Goal: Task Accomplishment & Management: Use online tool/utility

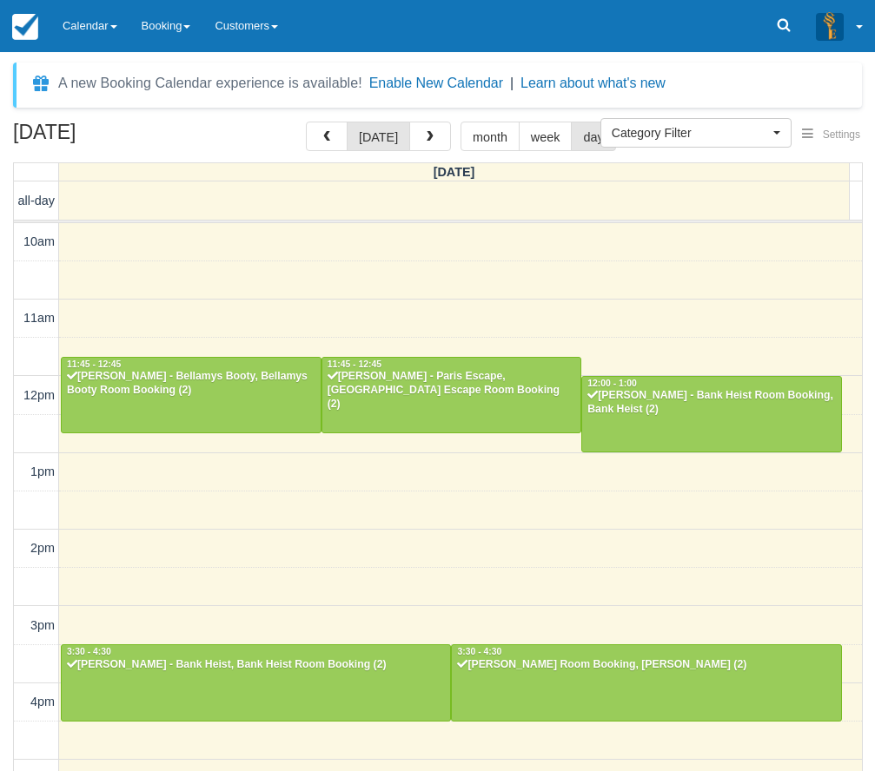
select select
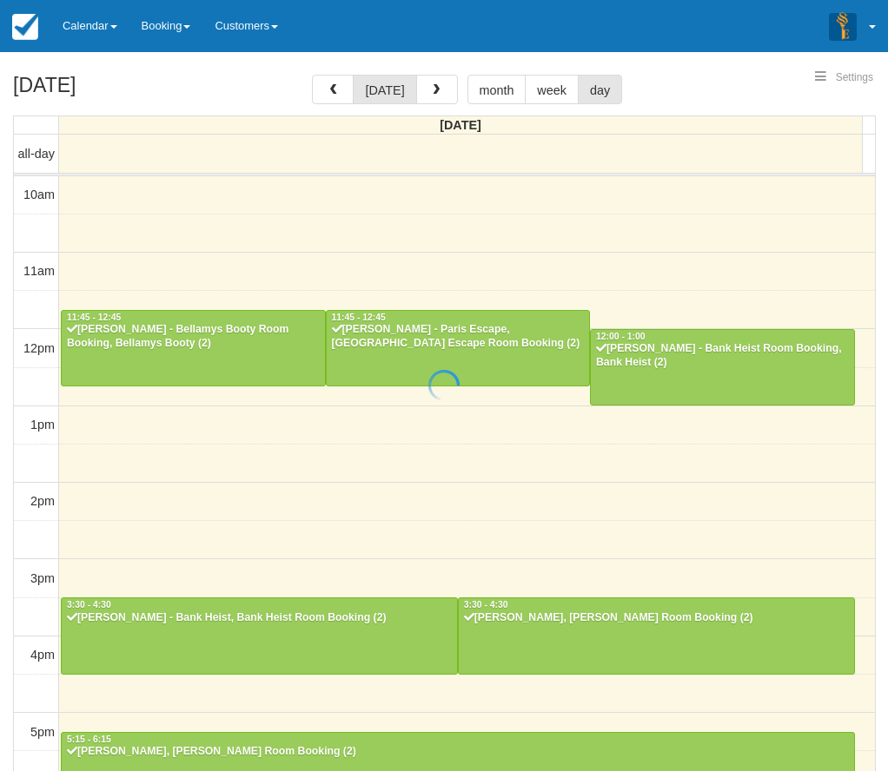
select select
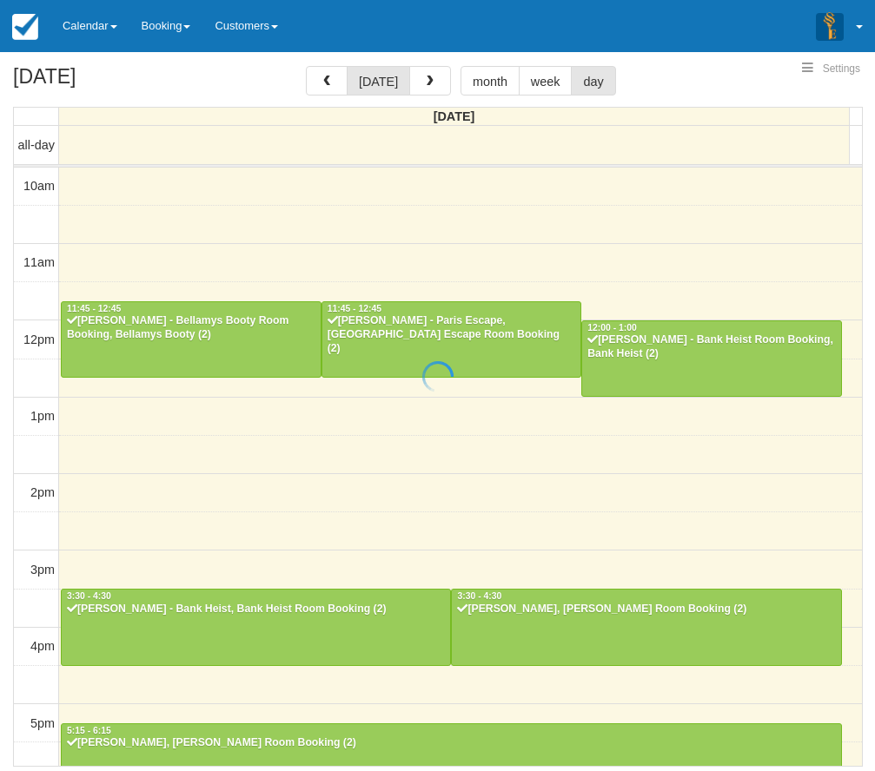
scroll to position [56, 0]
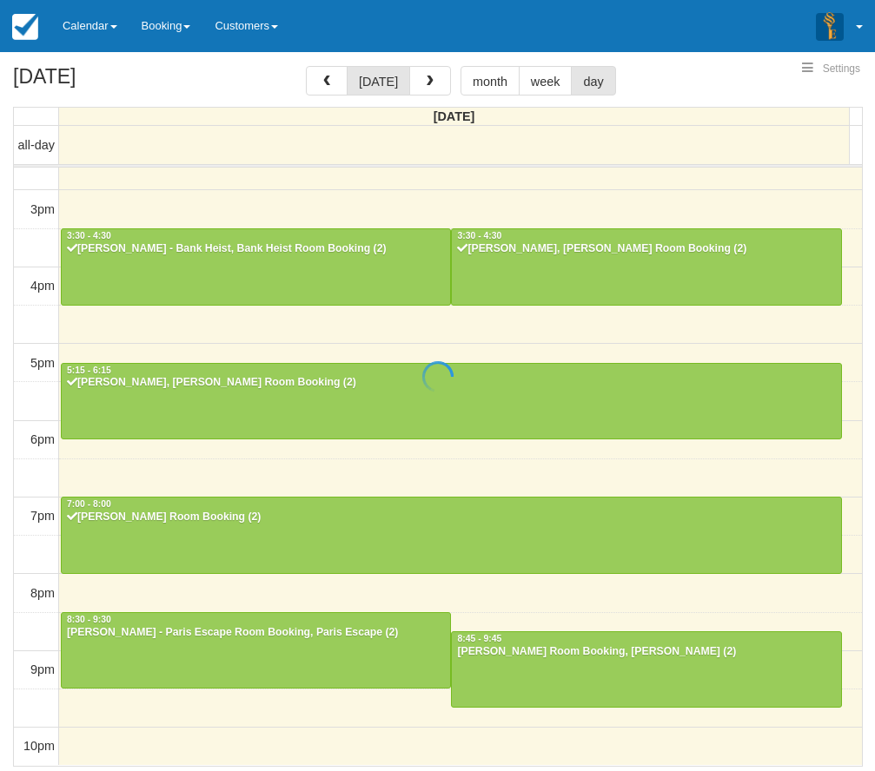
select select
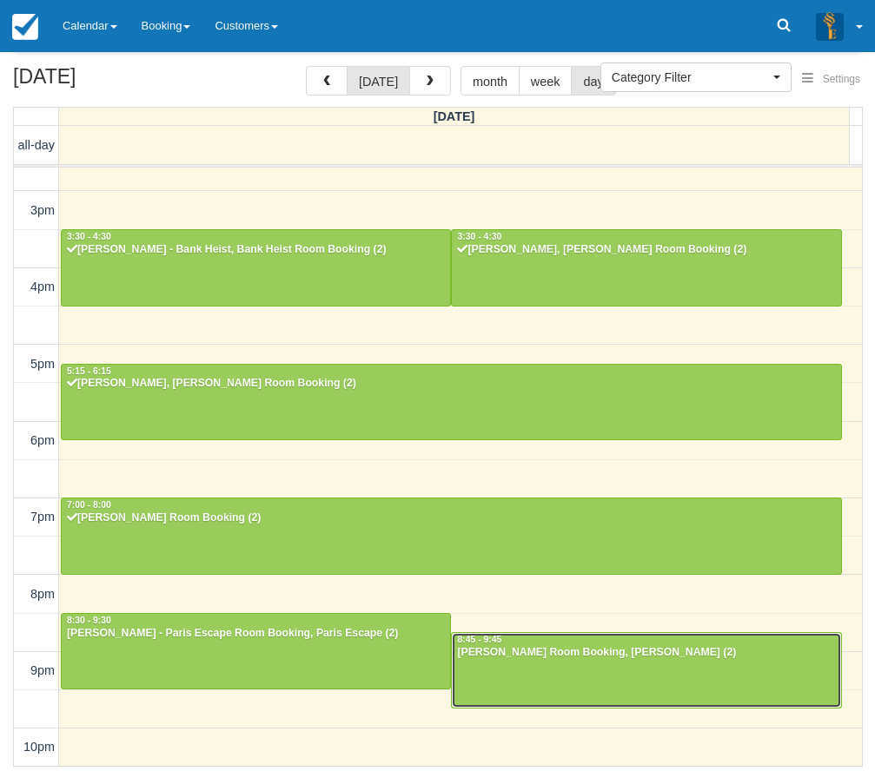
click at [603, 668] on div at bounding box center [646, 670] width 388 height 75
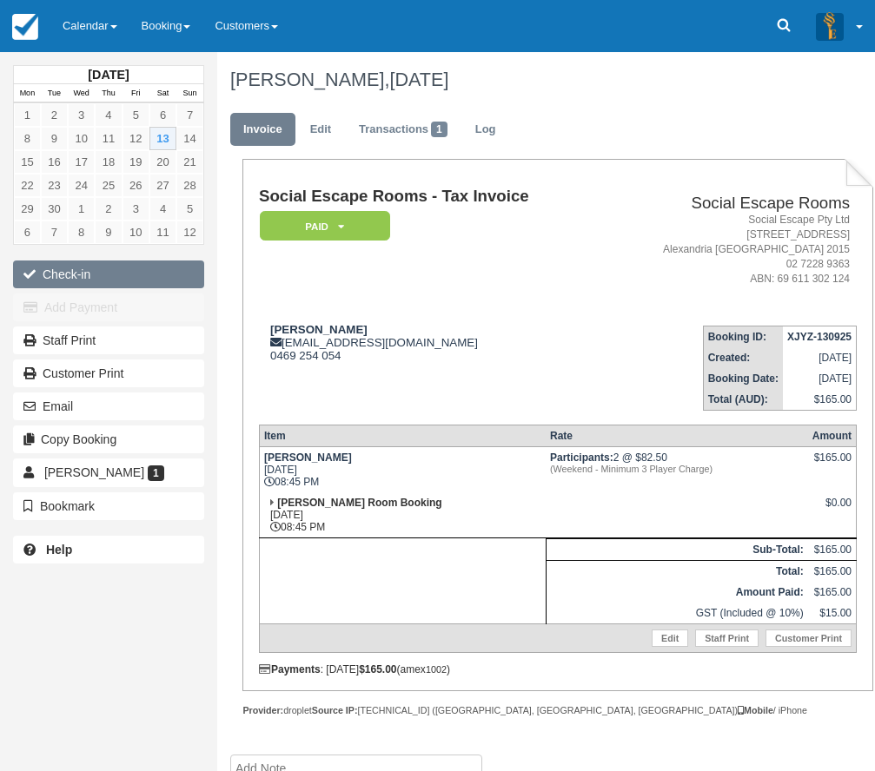
click at [163, 279] on button "Check-in" at bounding box center [108, 275] width 191 height 28
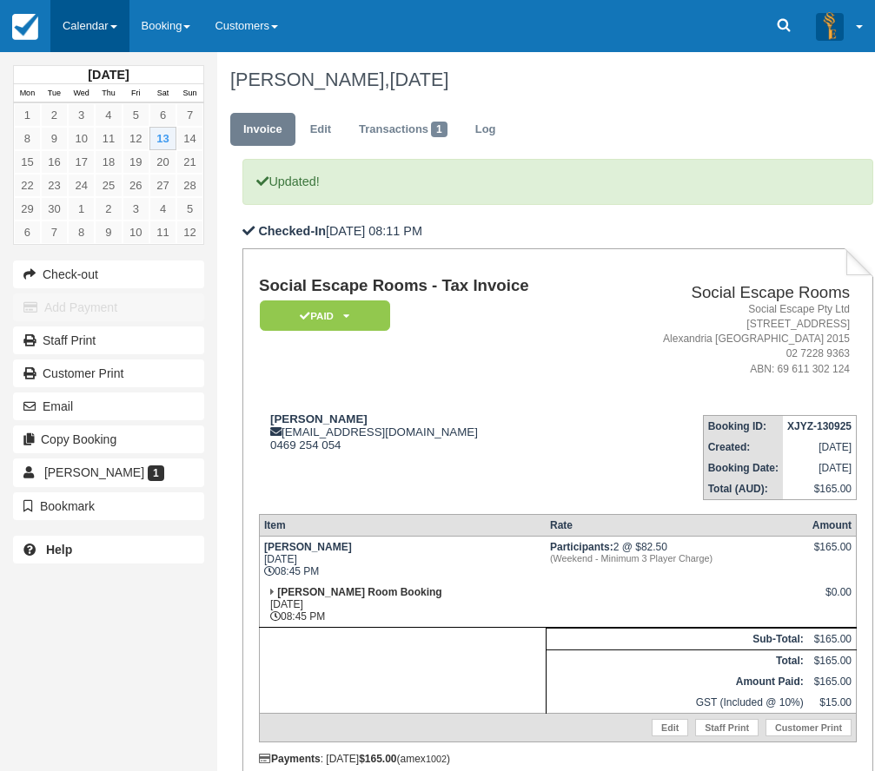
click at [80, 42] on link "Calendar" at bounding box center [89, 26] width 79 height 52
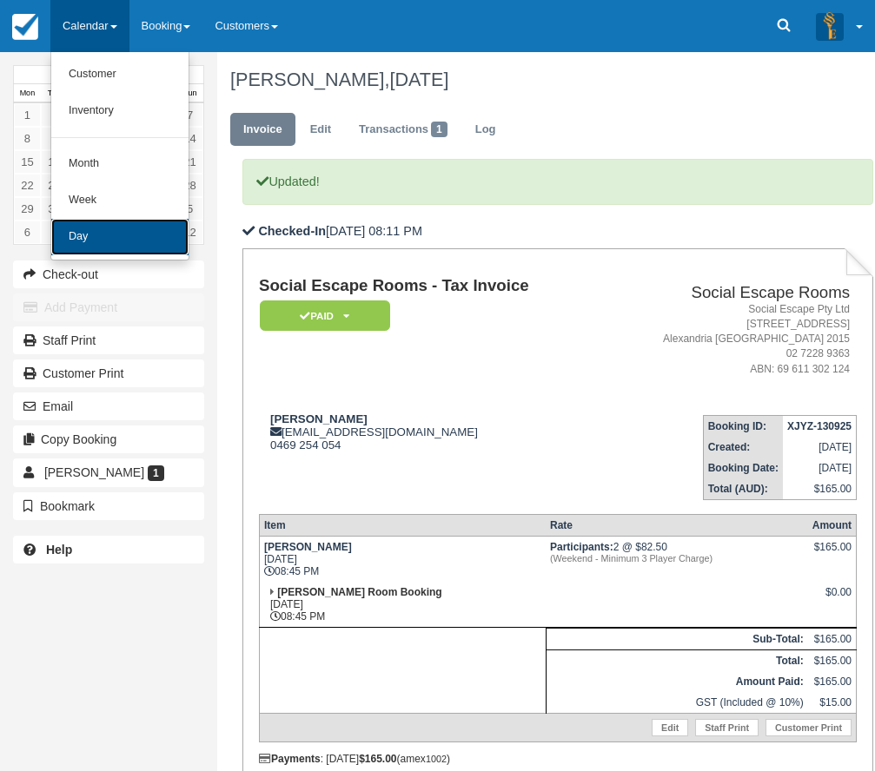
click at [146, 252] on link "Day" at bounding box center [119, 237] width 137 height 36
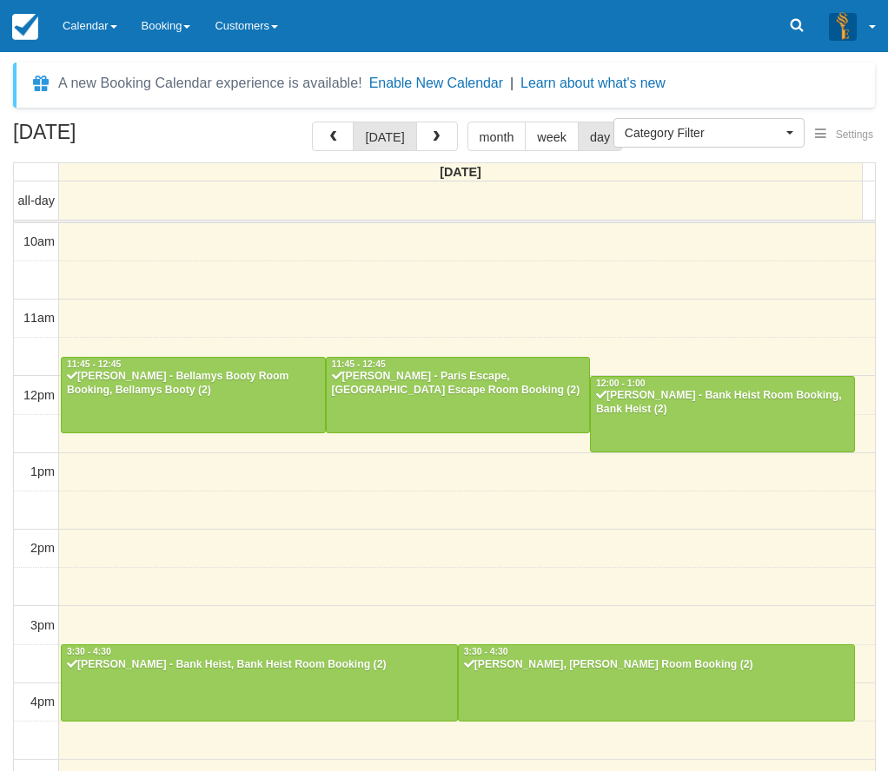
select select
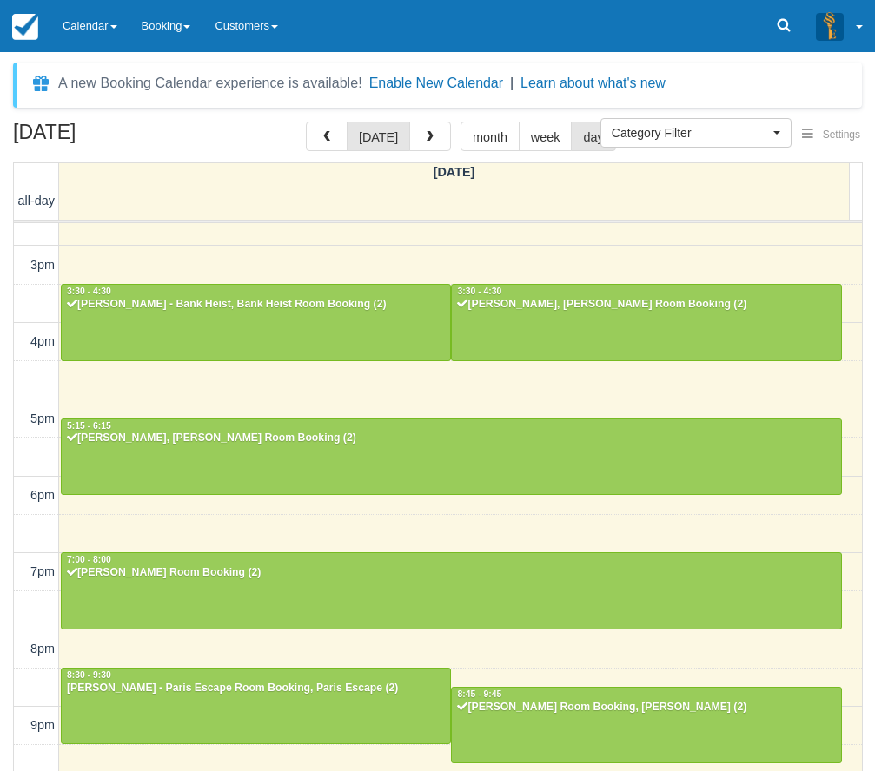
scroll to position [360, 0]
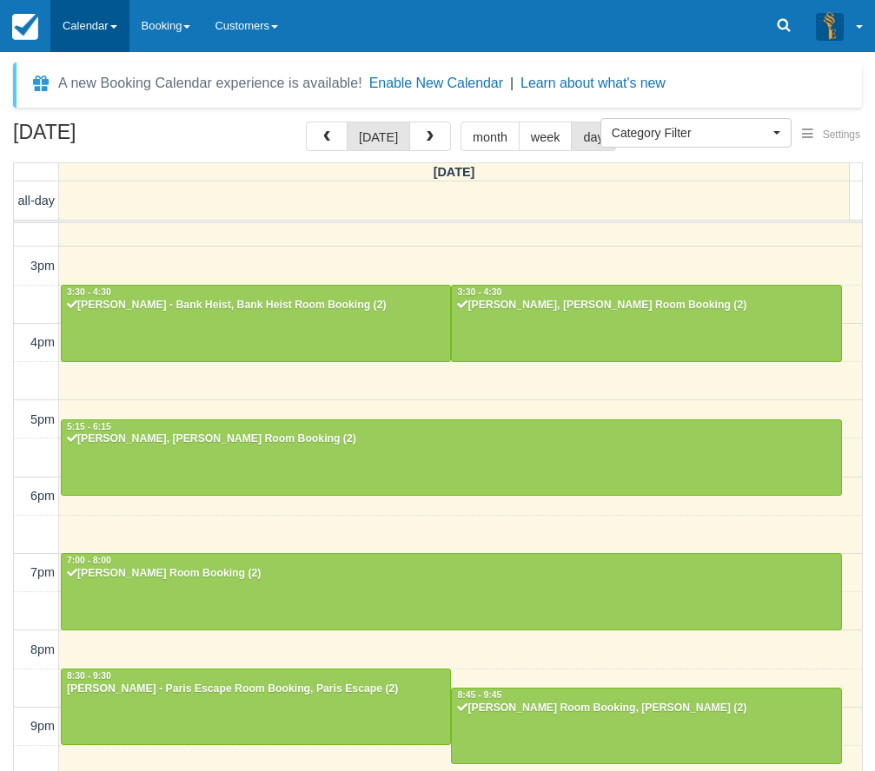
click at [63, 22] on link "Calendar" at bounding box center [89, 26] width 79 height 52
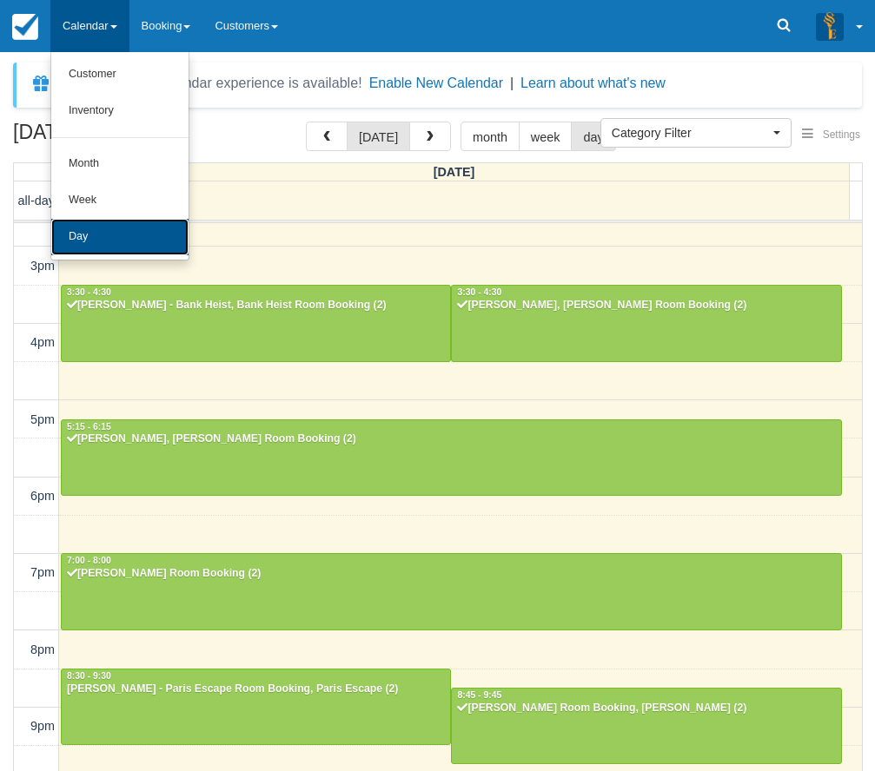
click at [116, 248] on link "Day" at bounding box center [119, 237] width 137 height 36
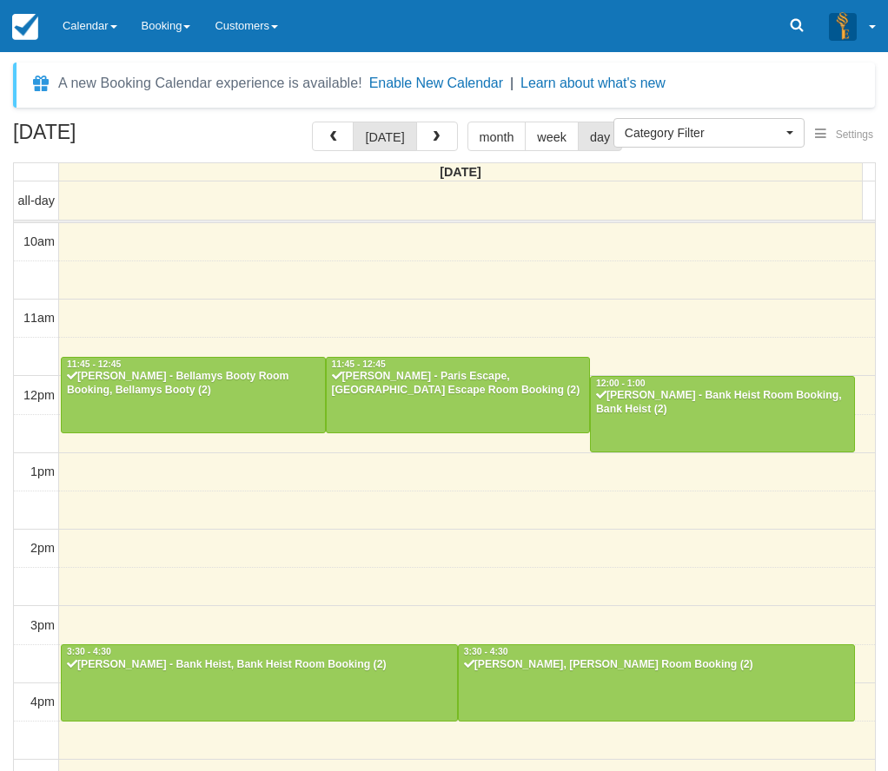
select select
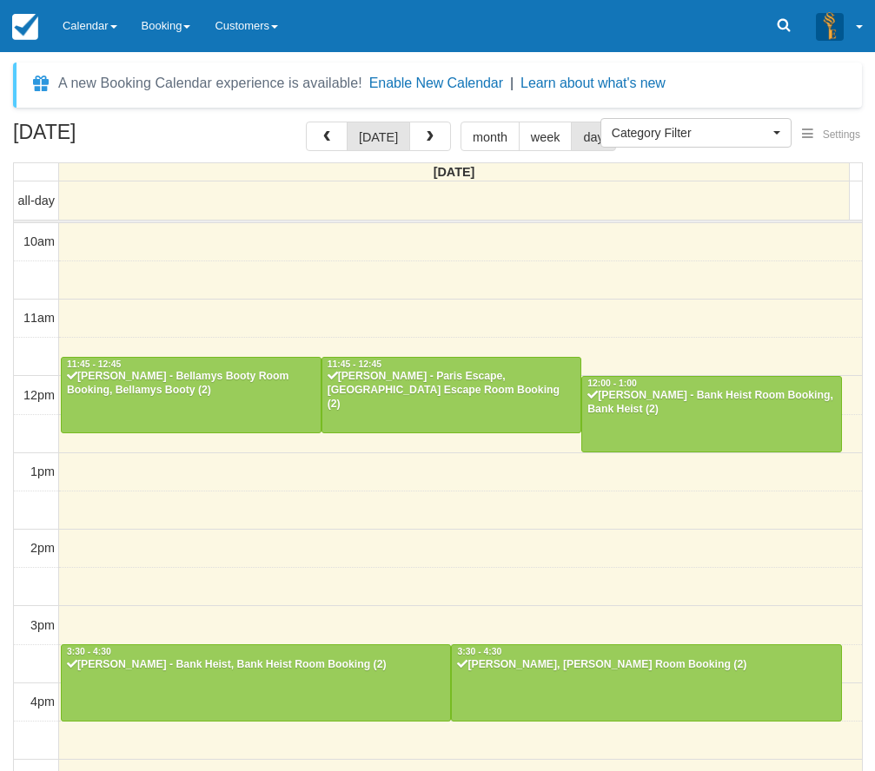
scroll to position [360, 0]
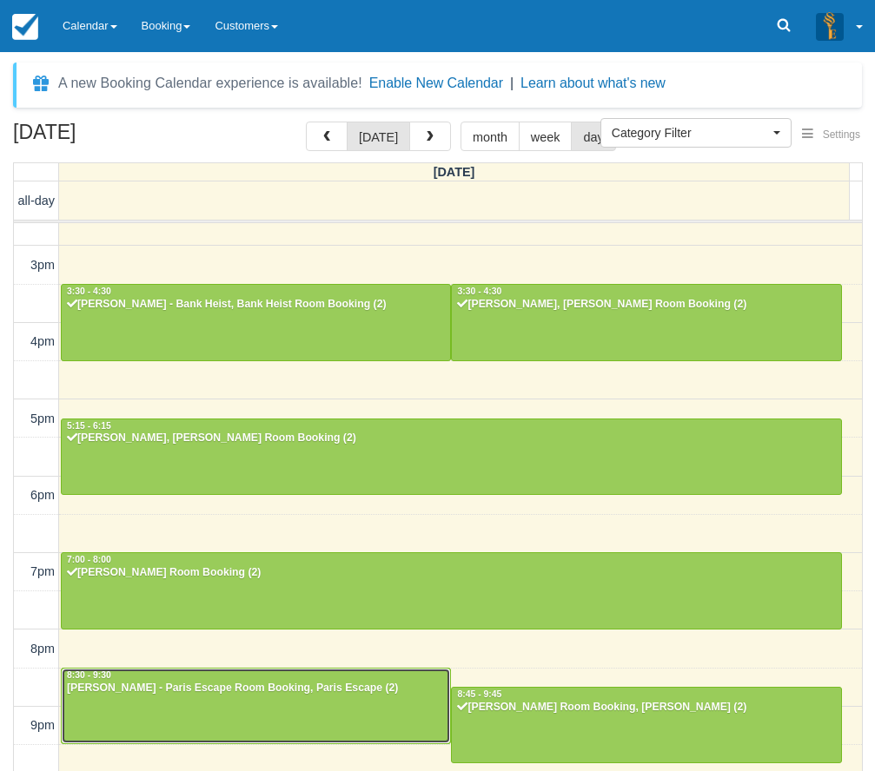
click at [273, 685] on div "Samantha Leung - Paris Escape Room Booking, Paris Escape (2)" at bounding box center [256, 689] width 380 height 14
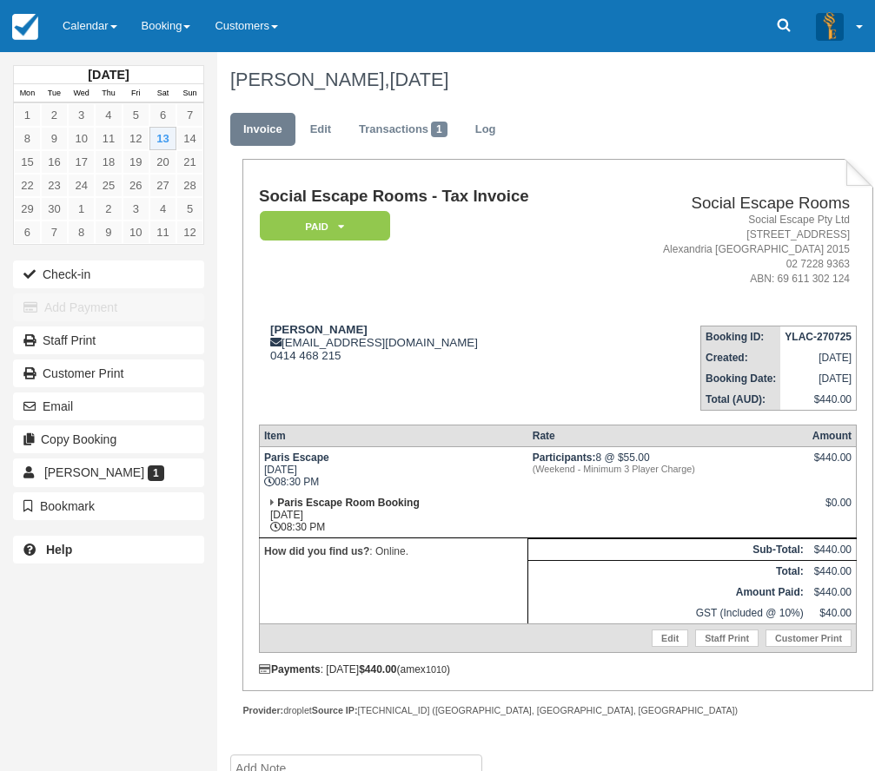
click at [382, 372] on td "[PERSON_NAME] [EMAIL_ADDRESS][DOMAIN_NAME] 0414 468 215" at bounding box center [430, 361] width 343 height 99
click at [293, 327] on strong "[PERSON_NAME]" at bounding box center [318, 329] width 97 height 13
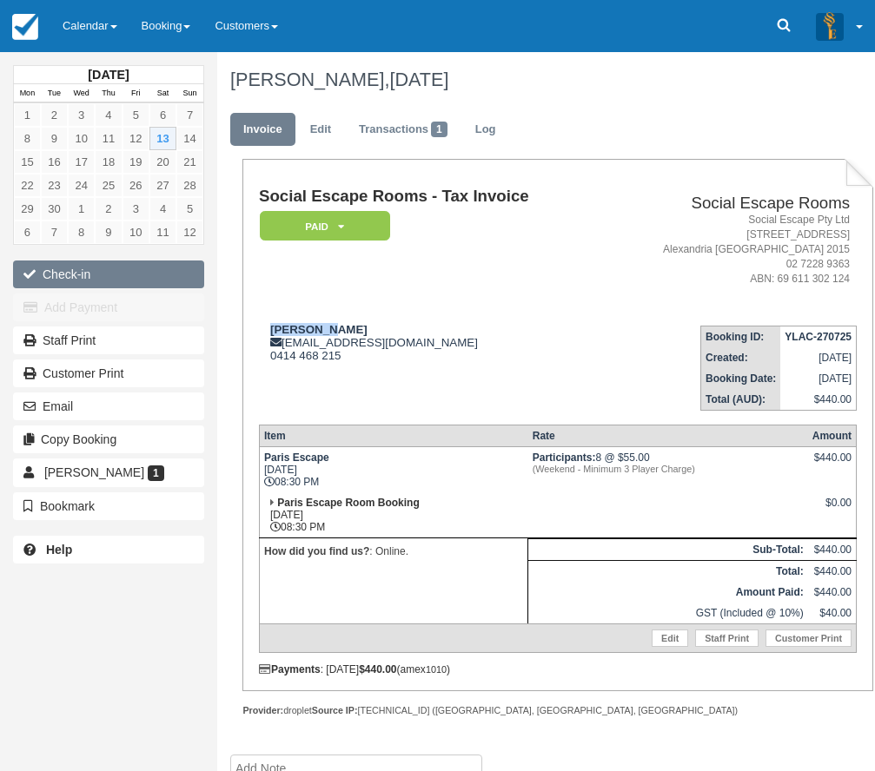
click at [106, 274] on button "Check-in" at bounding box center [108, 275] width 191 height 28
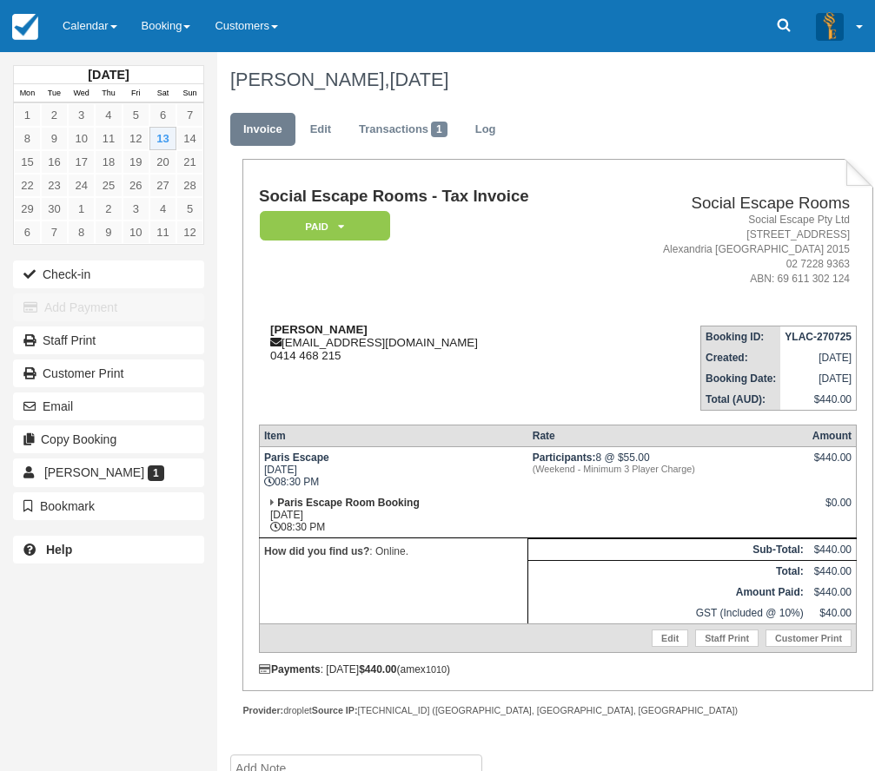
click at [551, 335] on div "[PERSON_NAME] [EMAIL_ADDRESS][DOMAIN_NAME] 0414 468 215" at bounding box center [430, 342] width 343 height 39
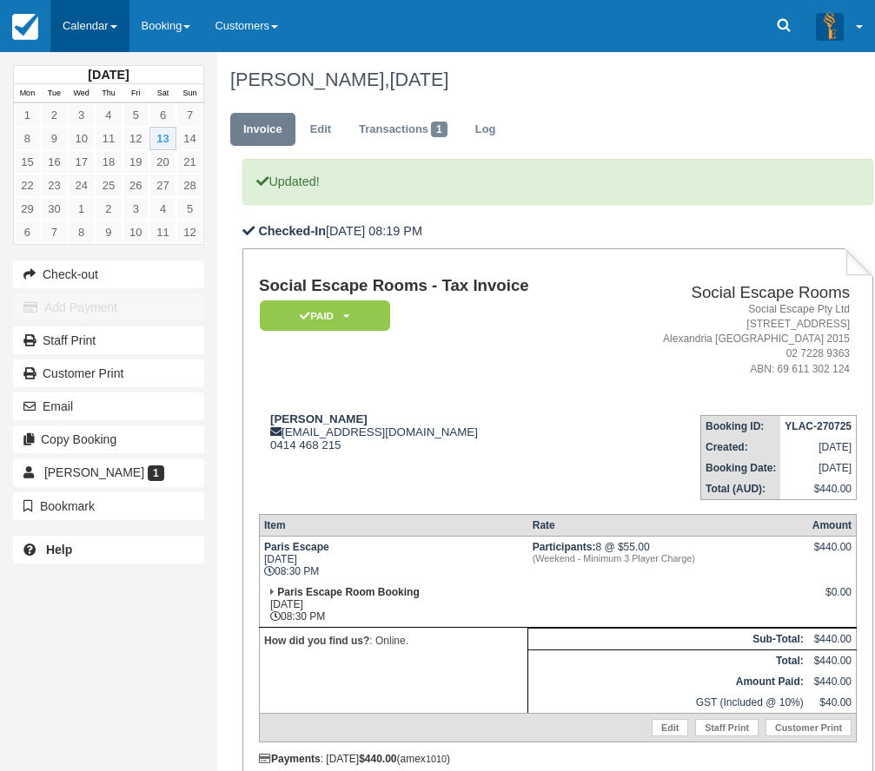
click at [87, 32] on link "Calendar" at bounding box center [89, 26] width 79 height 52
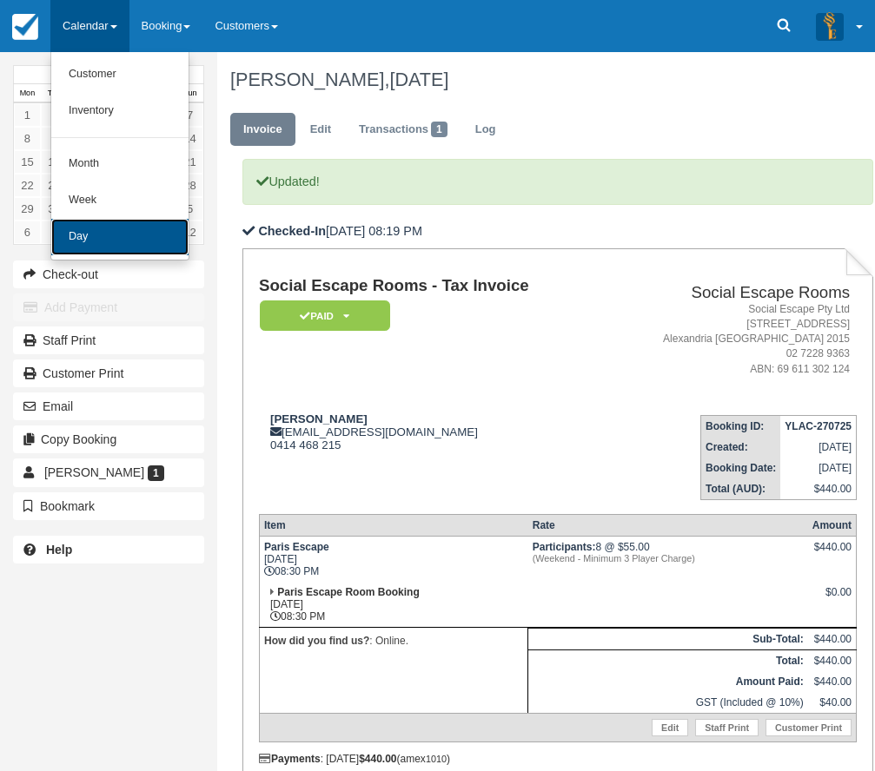
click at [107, 254] on link "Day" at bounding box center [119, 237] width 137 height 36
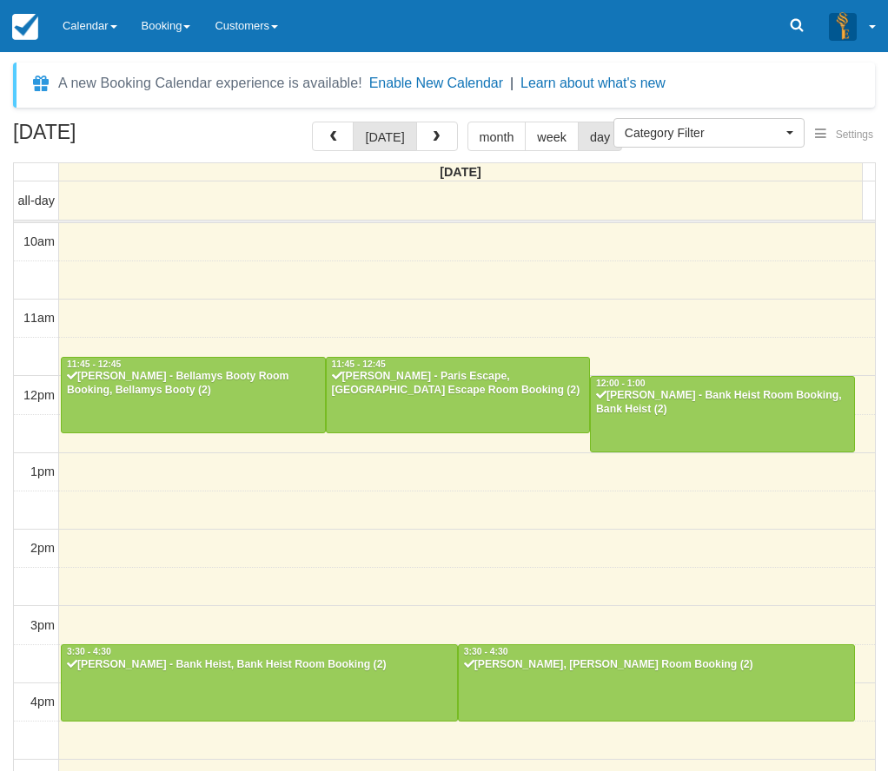
select select
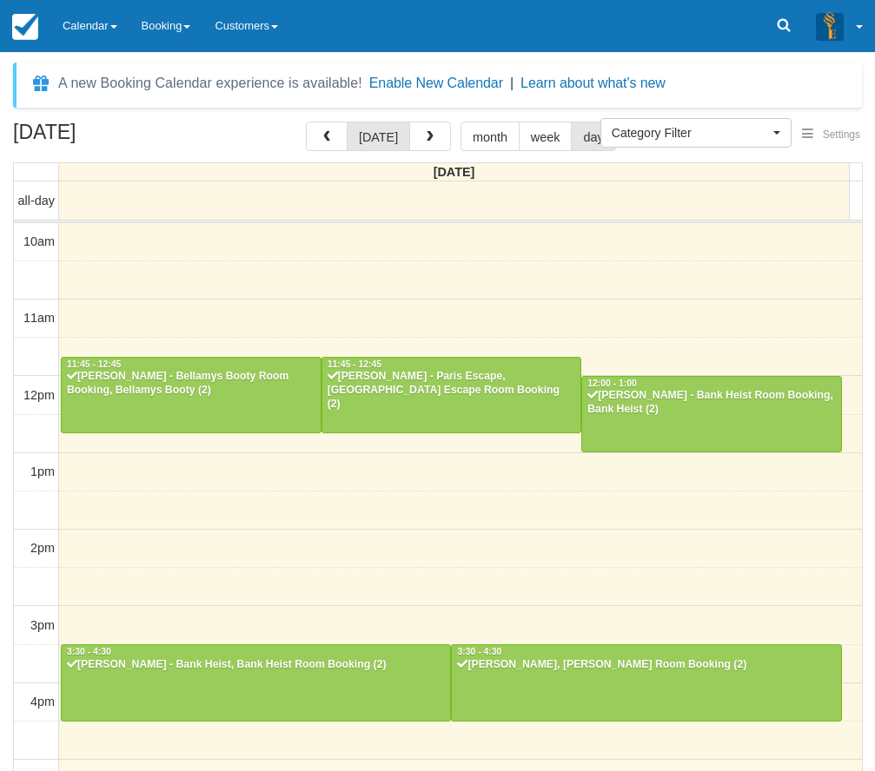
scroll to position [360, 0]
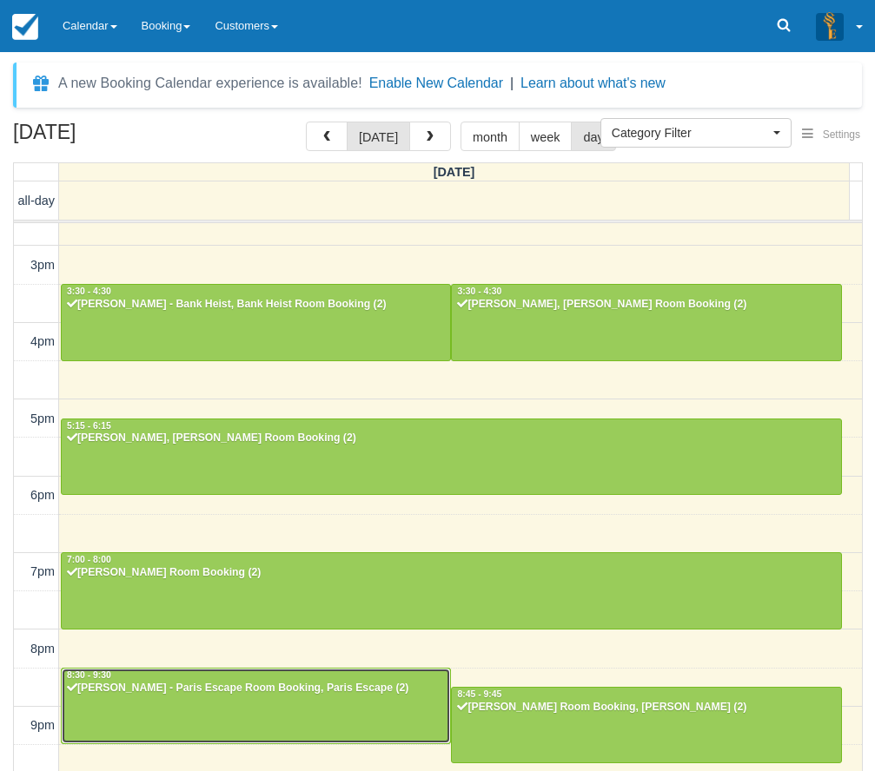
click at [180, 704] on div at bounding box center [256, 706] width 388 height 75
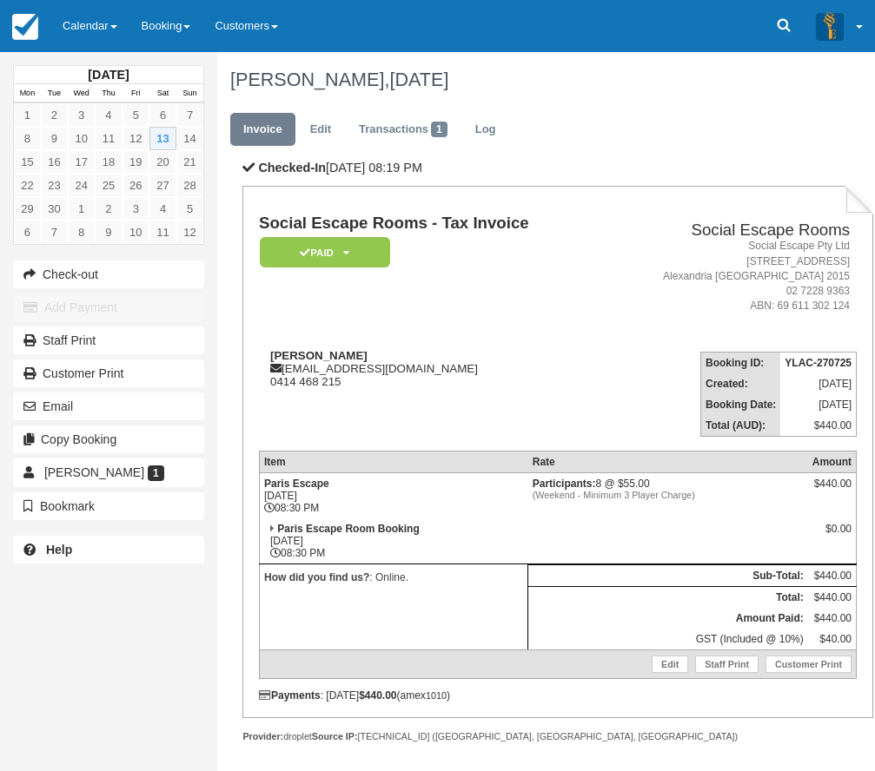
click at [80, 25] on link "Calendar" at bounding box center [89, 26] width 79 height 52
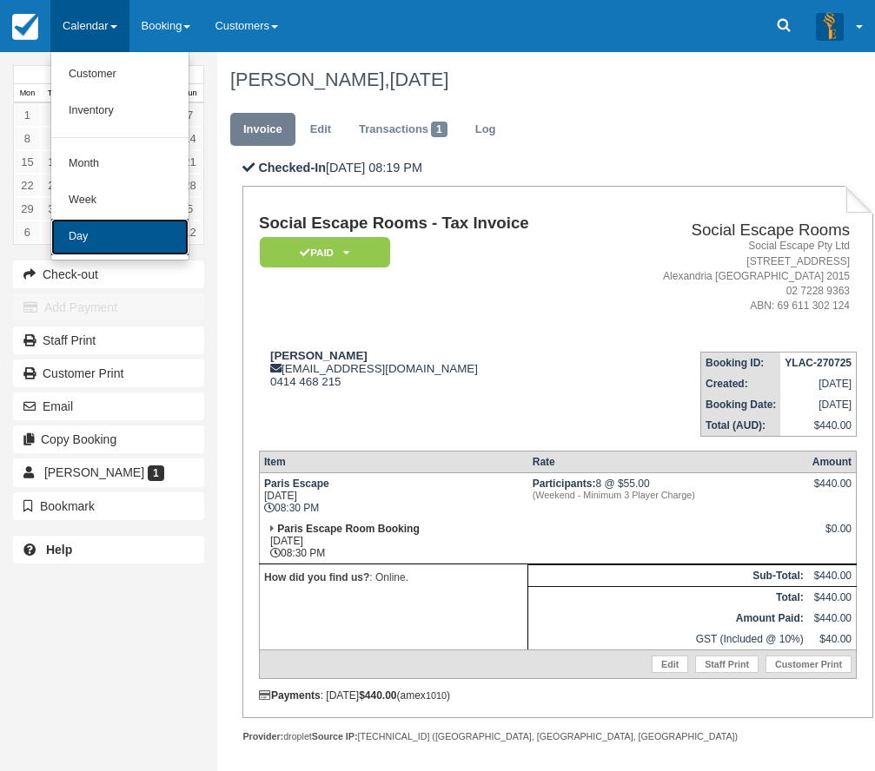
click at [97, 231] on link "Day" at bounding box center [119, 237] width 137 height 36
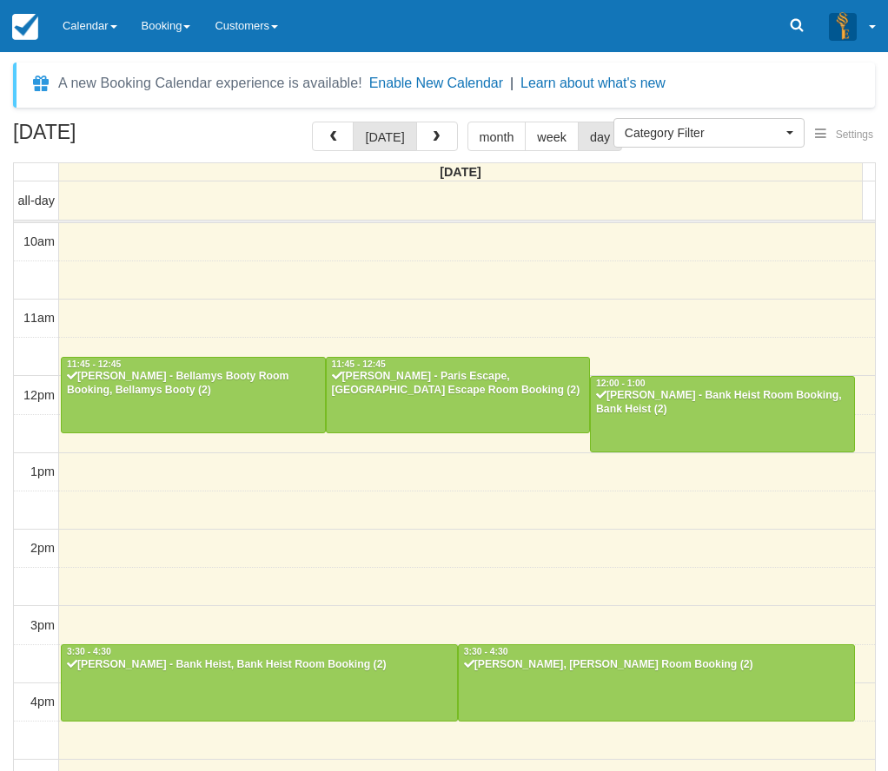
select select
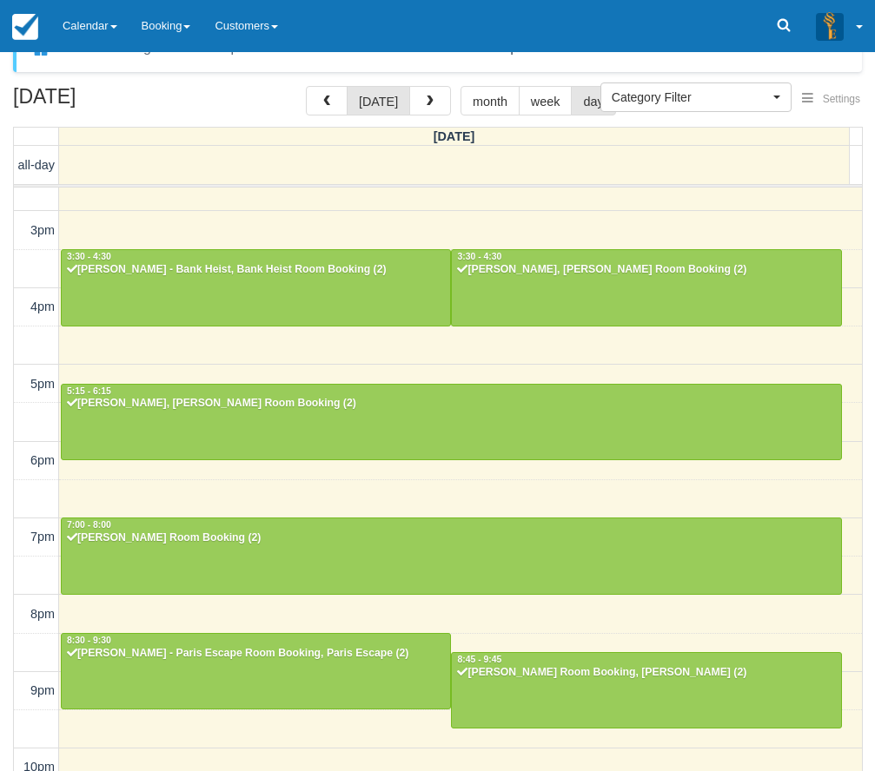
scroll to position [56, 0]
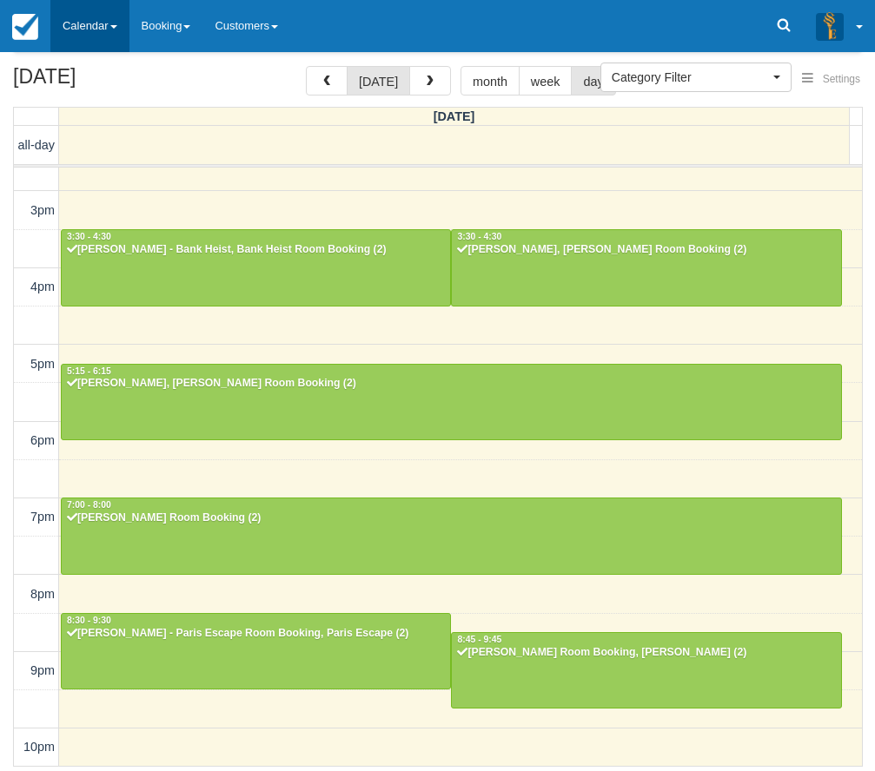
click at [96, 21] on link "Calendar" at bounding box center [89, 26] width 79 height 52
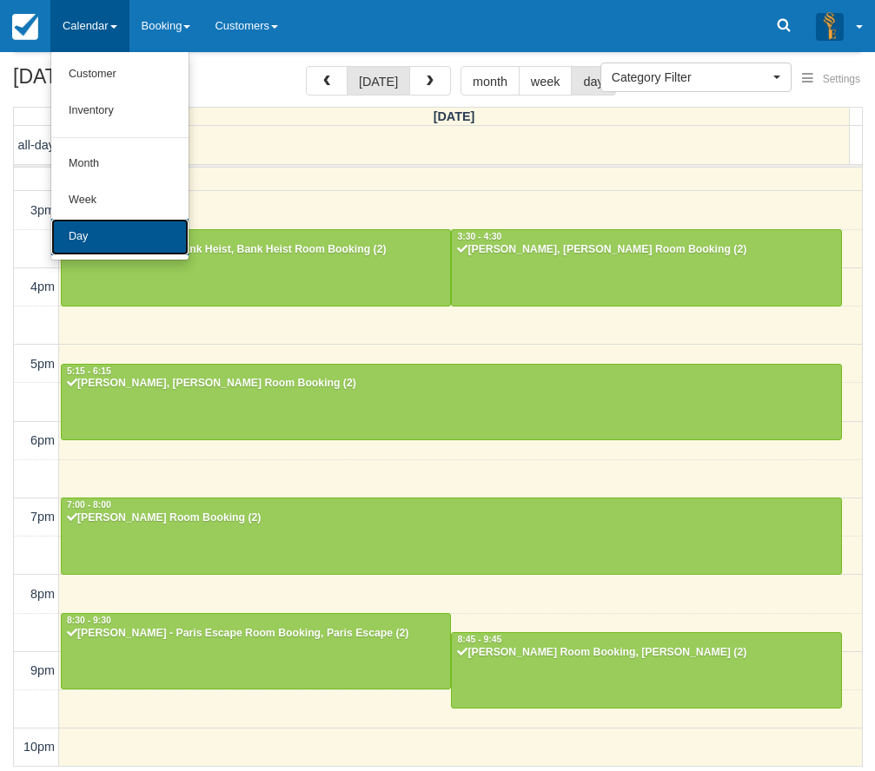
click at [109, 226] on link "Day" at bounding box center [119, 237] width 137 height 36
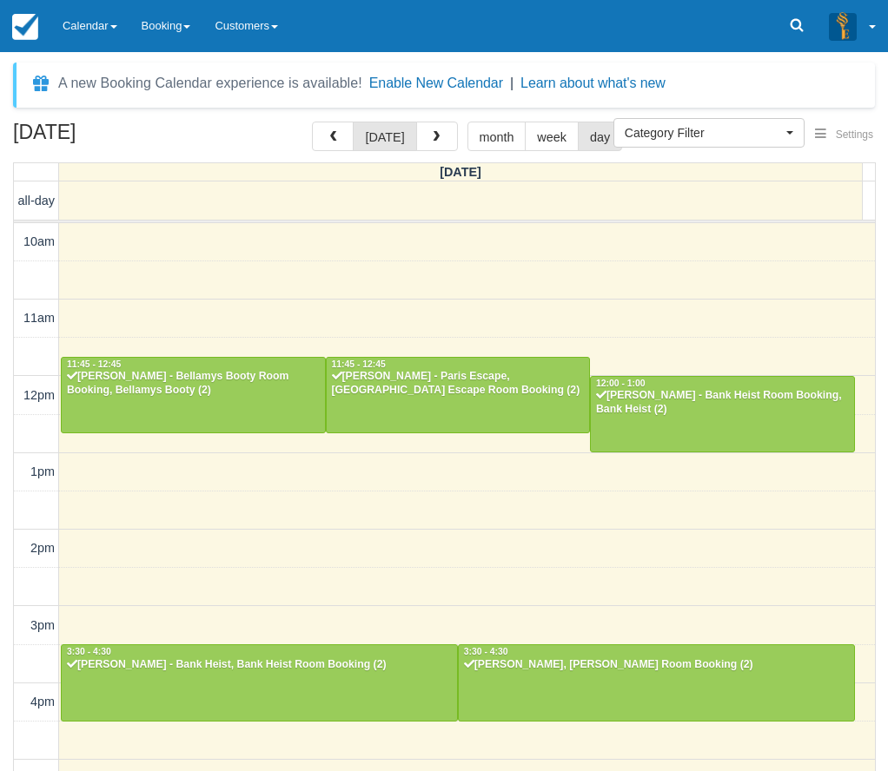
select select
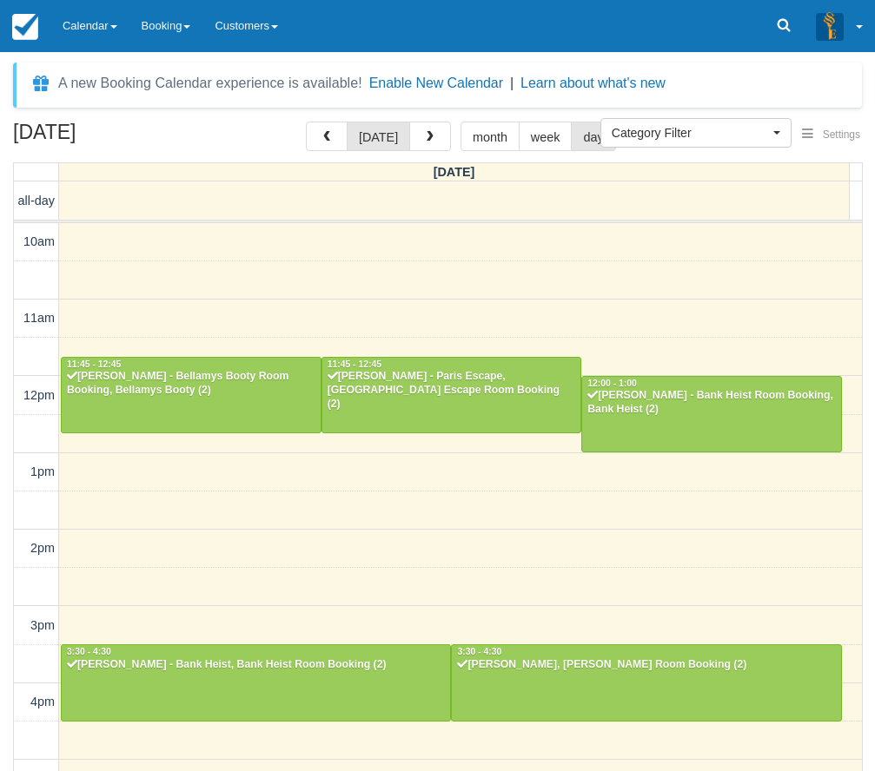
scroll to position [360, 0]
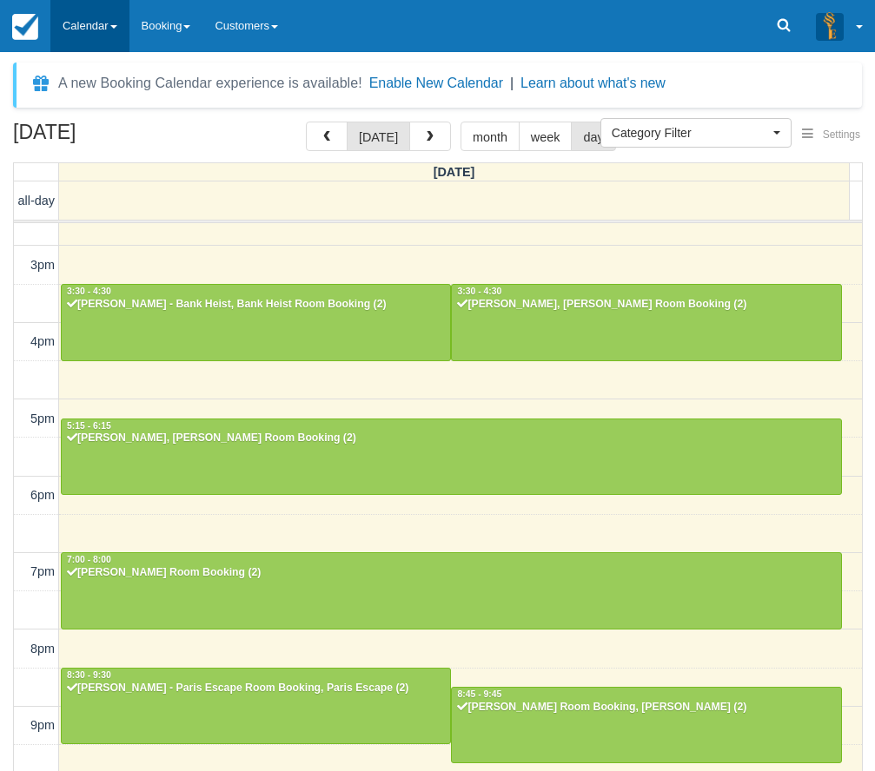
click at [114, 44] on link "Calendar" at bounding box center [89, 26] width 79 height 52
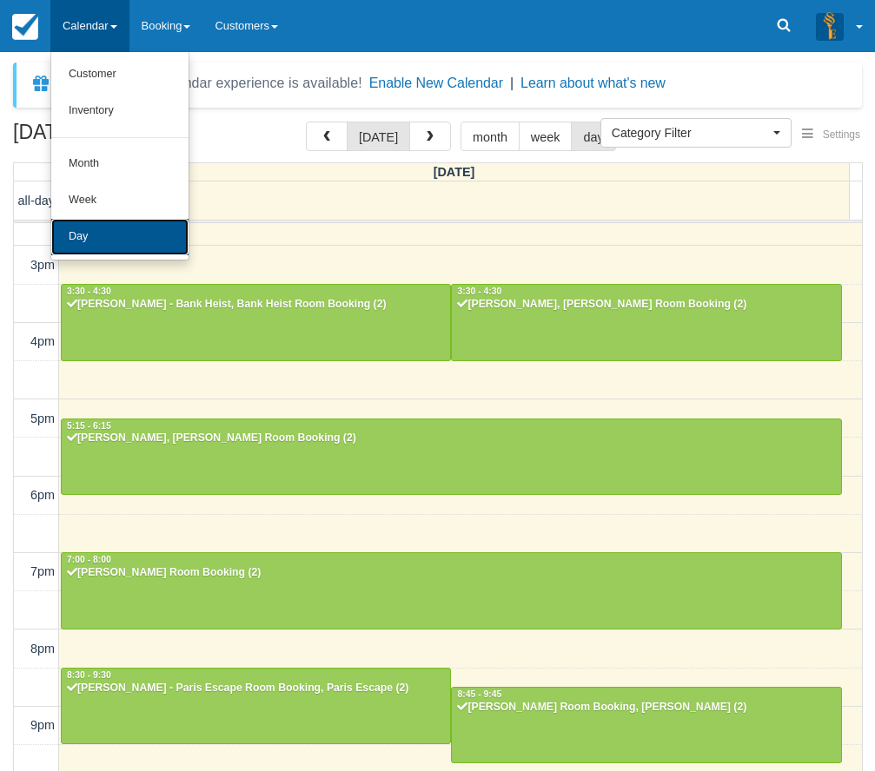
click at [114, 228] on link "Day" at bounding box center [119, 237] width 137 height 36
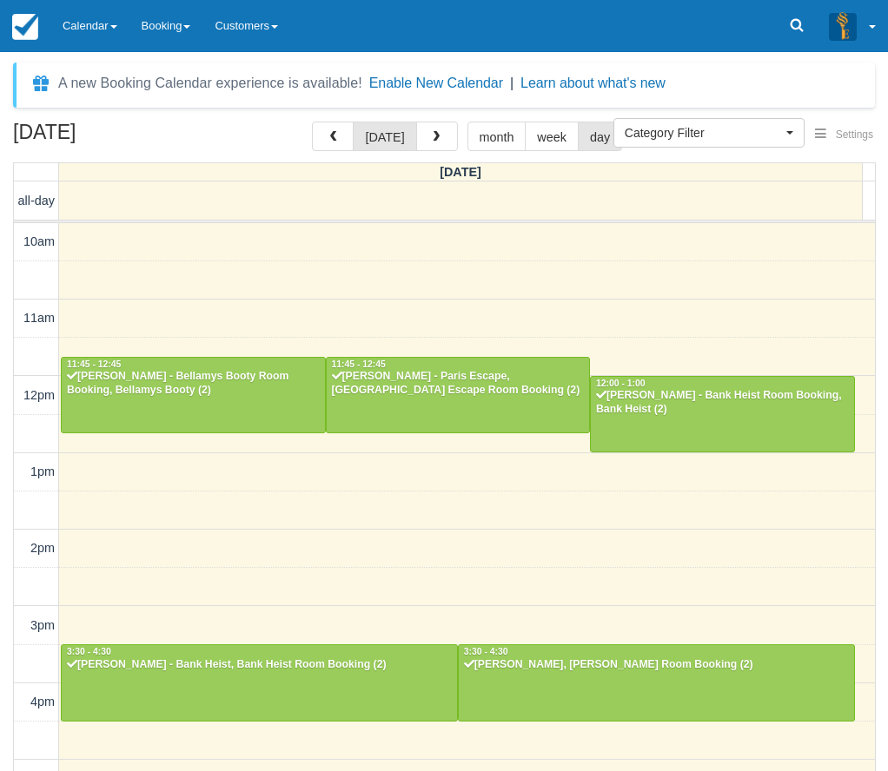
select select
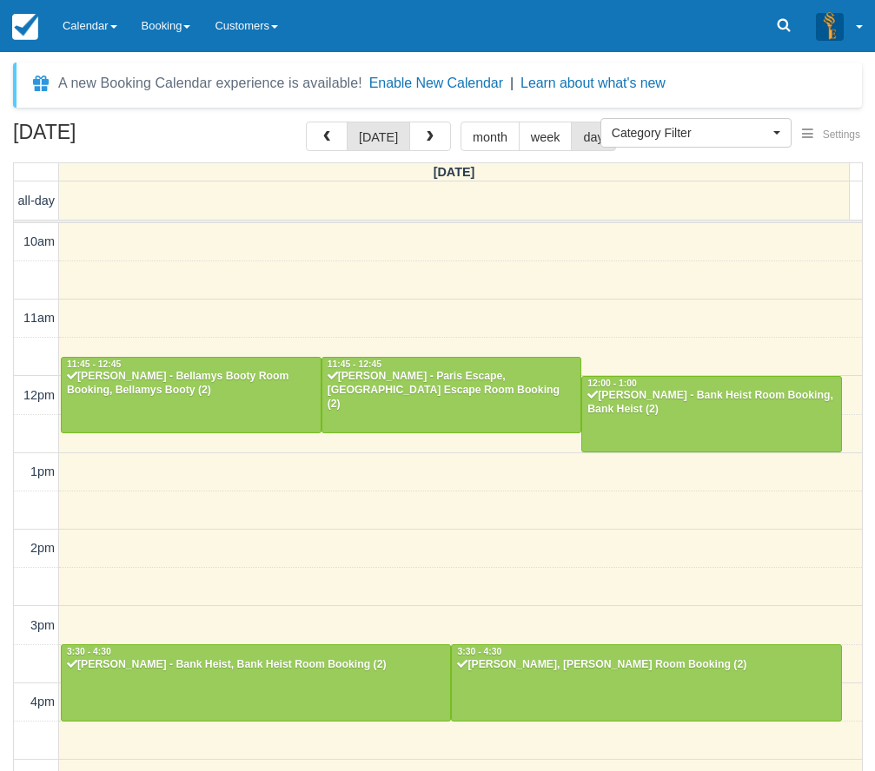
scroll to position [360, 0]
